Goal: Find specific page/section: Find specific page/section

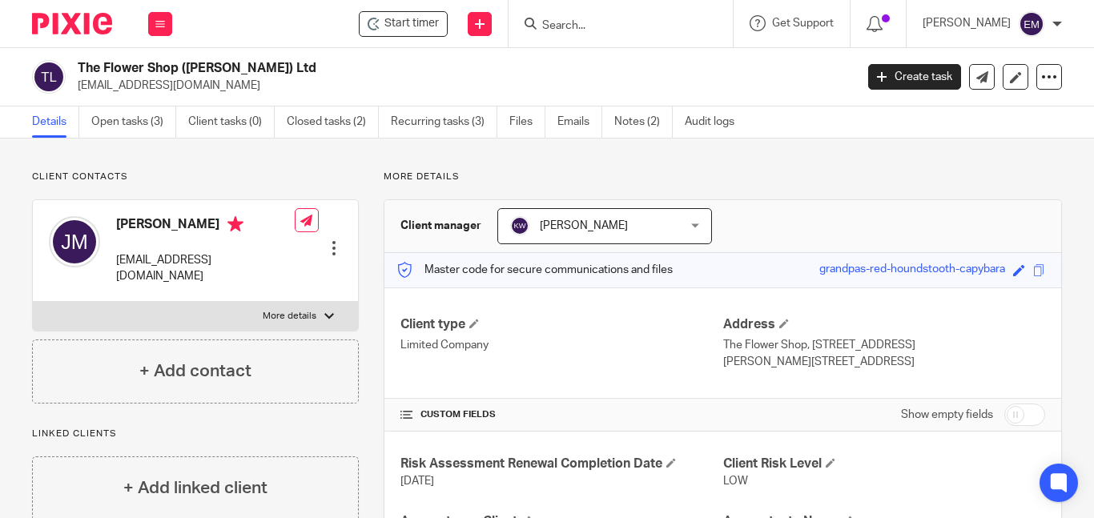
click at [657, 37] on div at bounding box center [620, 23] width 224 height 47
click at [645, 26] on input "Search" at bounding box center [613, 26] width 144 height 14
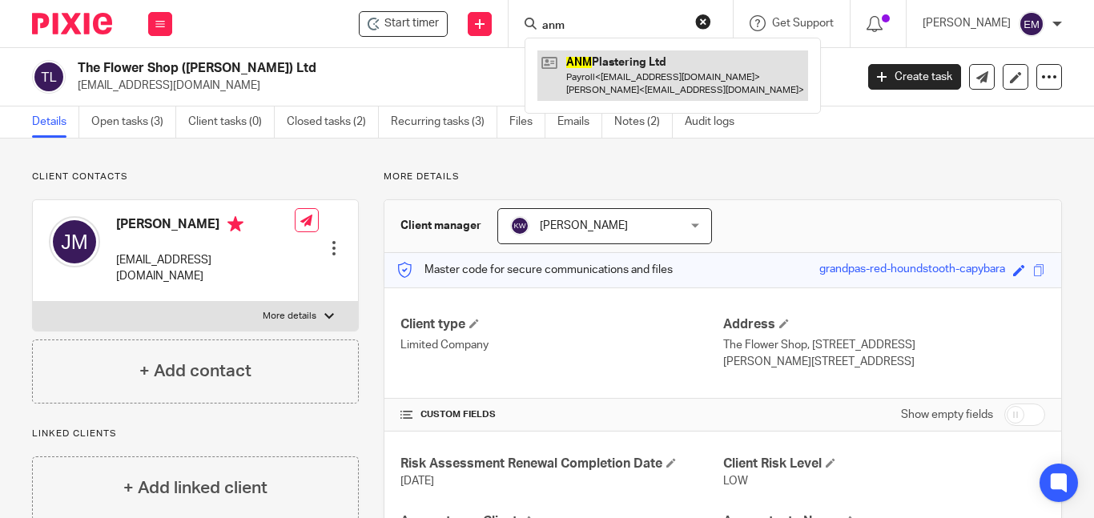
type input "anm"
click at [647, 53] on link at bounding box center [672, 75] width 271 height 50
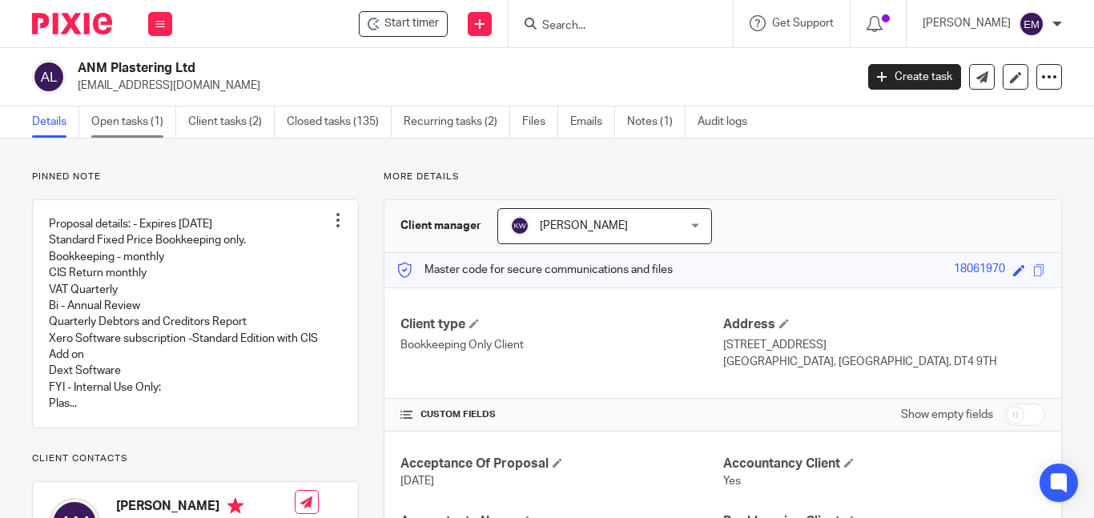
click at [139, 123] on link "Open tasks (1)" at bounding box center [133, 121] width 85 height 31
